Goal: Task Accomplishment & Management: Use online tool/utility

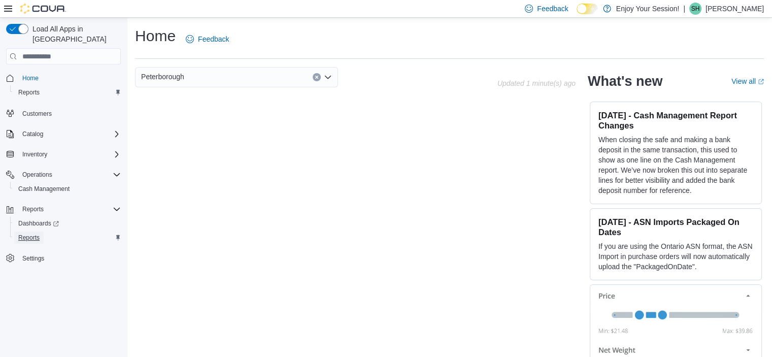
click at [28, 231] on span "Reports" at bounding box center [28, 237] width 21 height 12
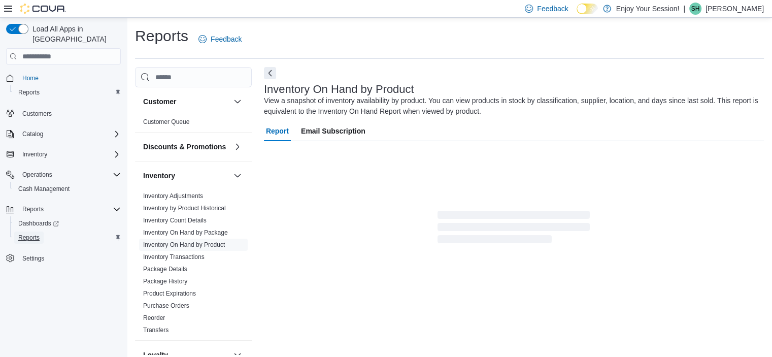
click at [28, 231] on span "Reports" at bounding box center [28, 237] width 21 height 12
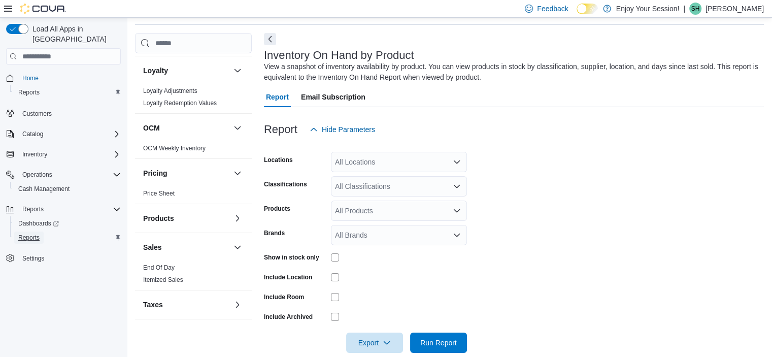
scroll to position [247, 0]
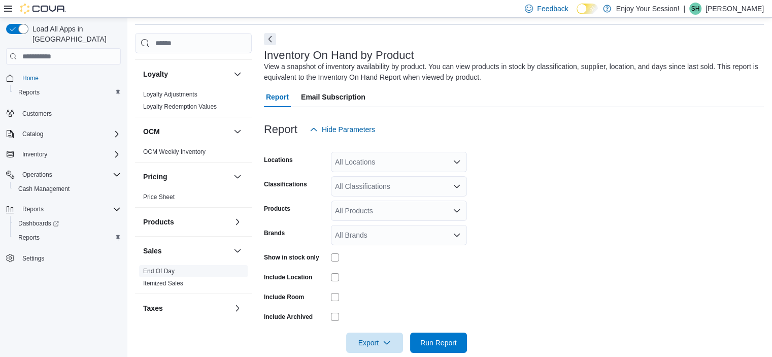
click at [166, 274] on link "End Of Day" at bounding box center [158, 270] width 31 height 7
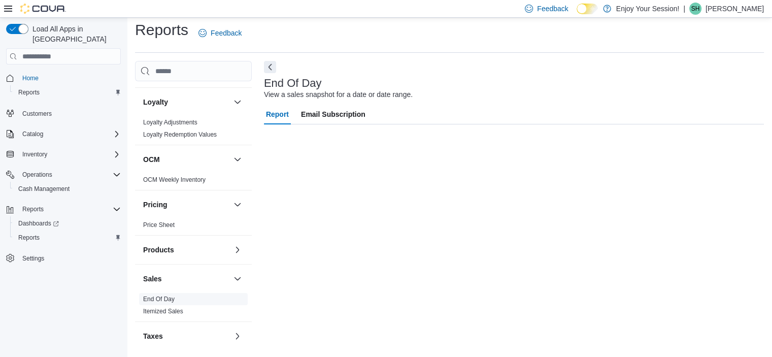
scroll to position [6, 0]
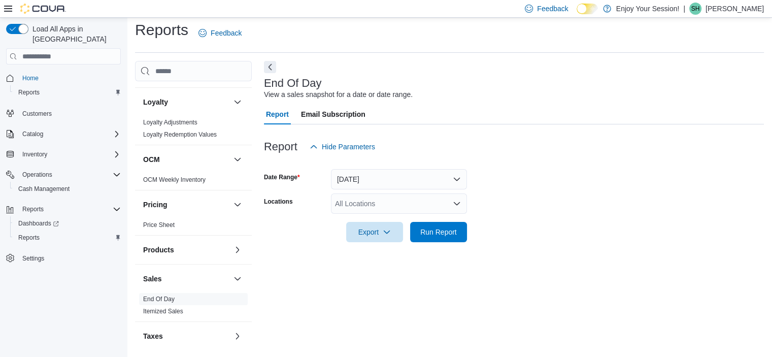
click at [410, 204] on div "All Locations" at bounding box center [399, 203] width 136 height 20
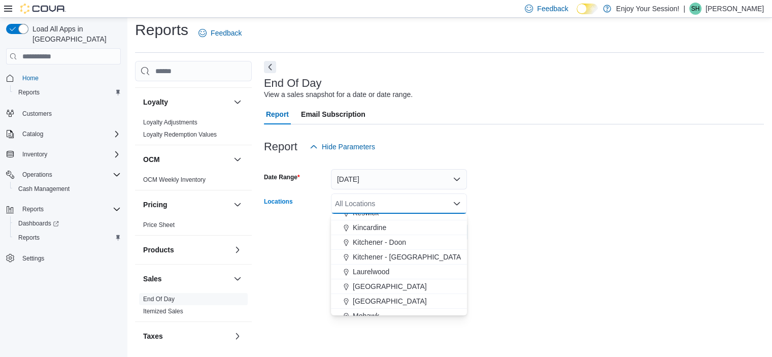
scroll to position [341, 0]
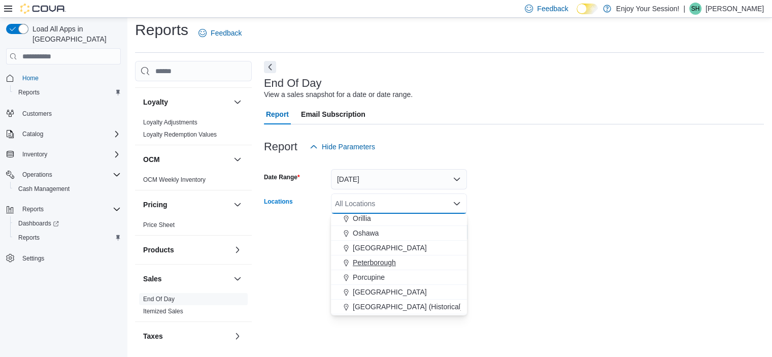
click at [377, 264] on span "Peterborough" at bounding box center [374, 262] width 43 height 10
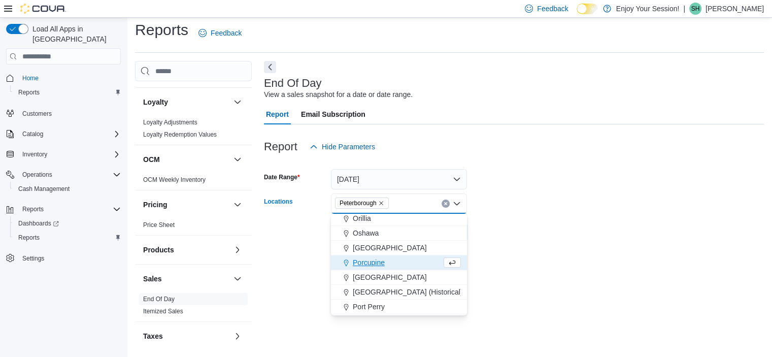
click at [540, 223] on form "Date Range [DATE] Locations [GEOGRAPHIC_DATA] Combo box. Selected. [GEOGRAPHIC_…" at bounding box center [514, 199] width 500 height 85
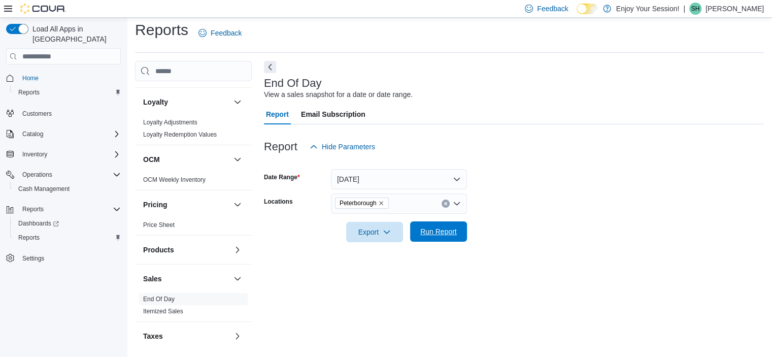
click at [444, 239] on span "Run Report" at bounding box center [438, 231] width 45 height 20
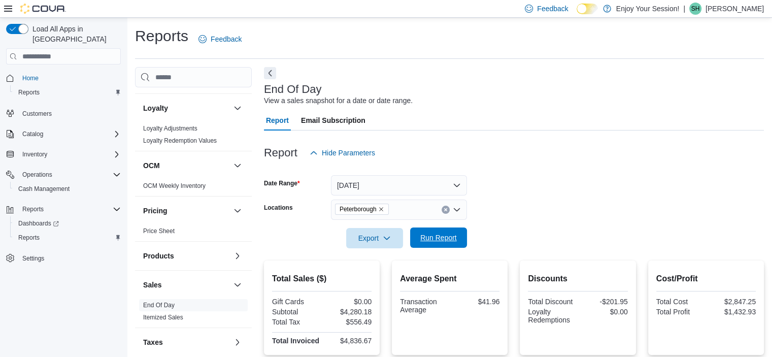
click at [460, 232] on span "Run Report" at bounding box center [438, 237] width 45 height 20
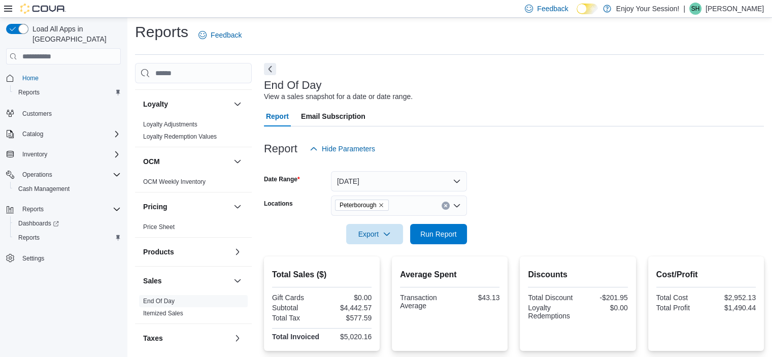
scroll to position [265, 0]
